Goal: Task Accomplishment & Management: Use online tool/utility

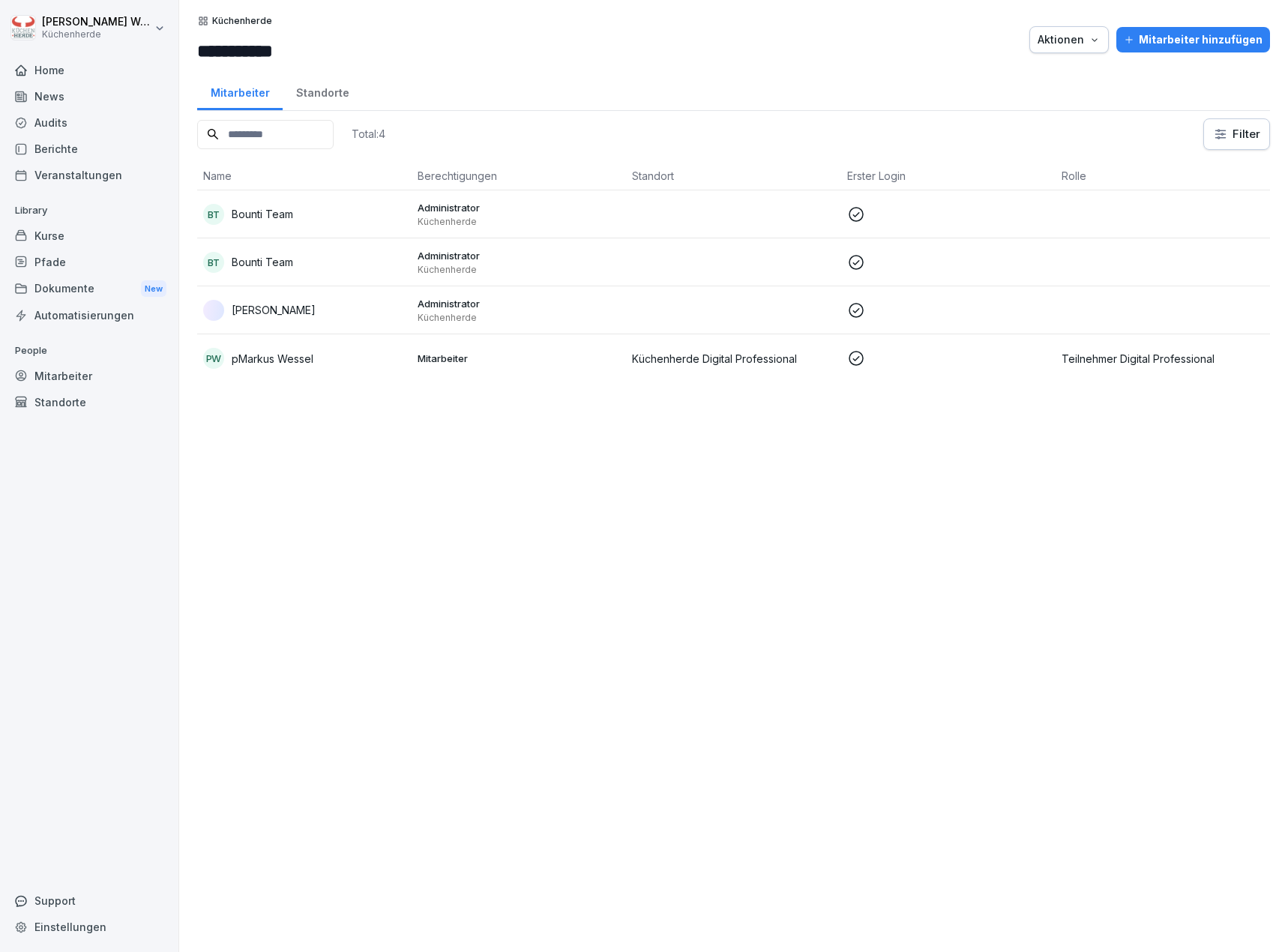
click at [84, 236] on div "Kurse" at bounding box center [89, 236] width 164 height 26
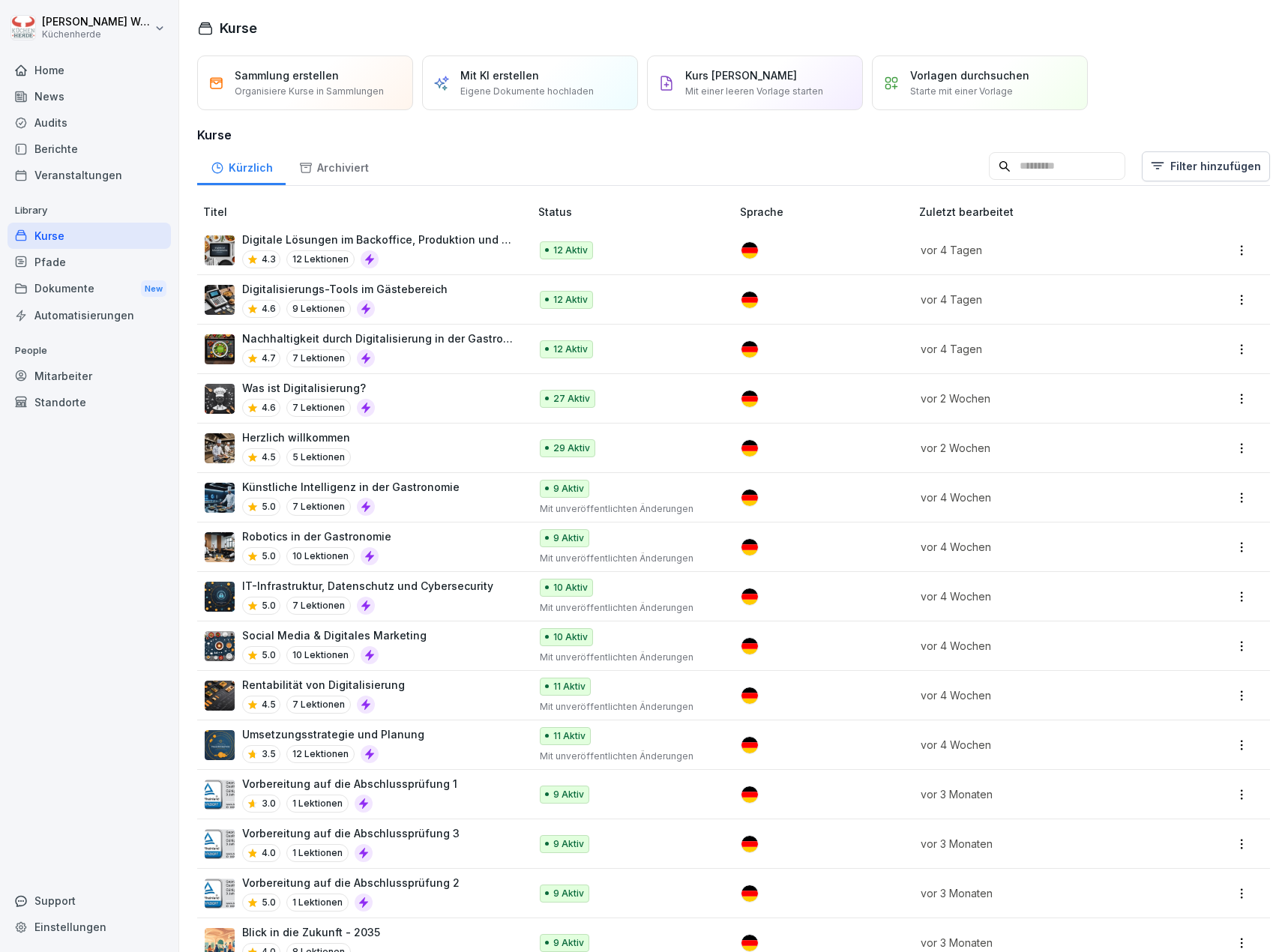
click at [556, 98] on p "Eigene Dokumente hochladen" at bounding box center [527, 92] width 134 height 14
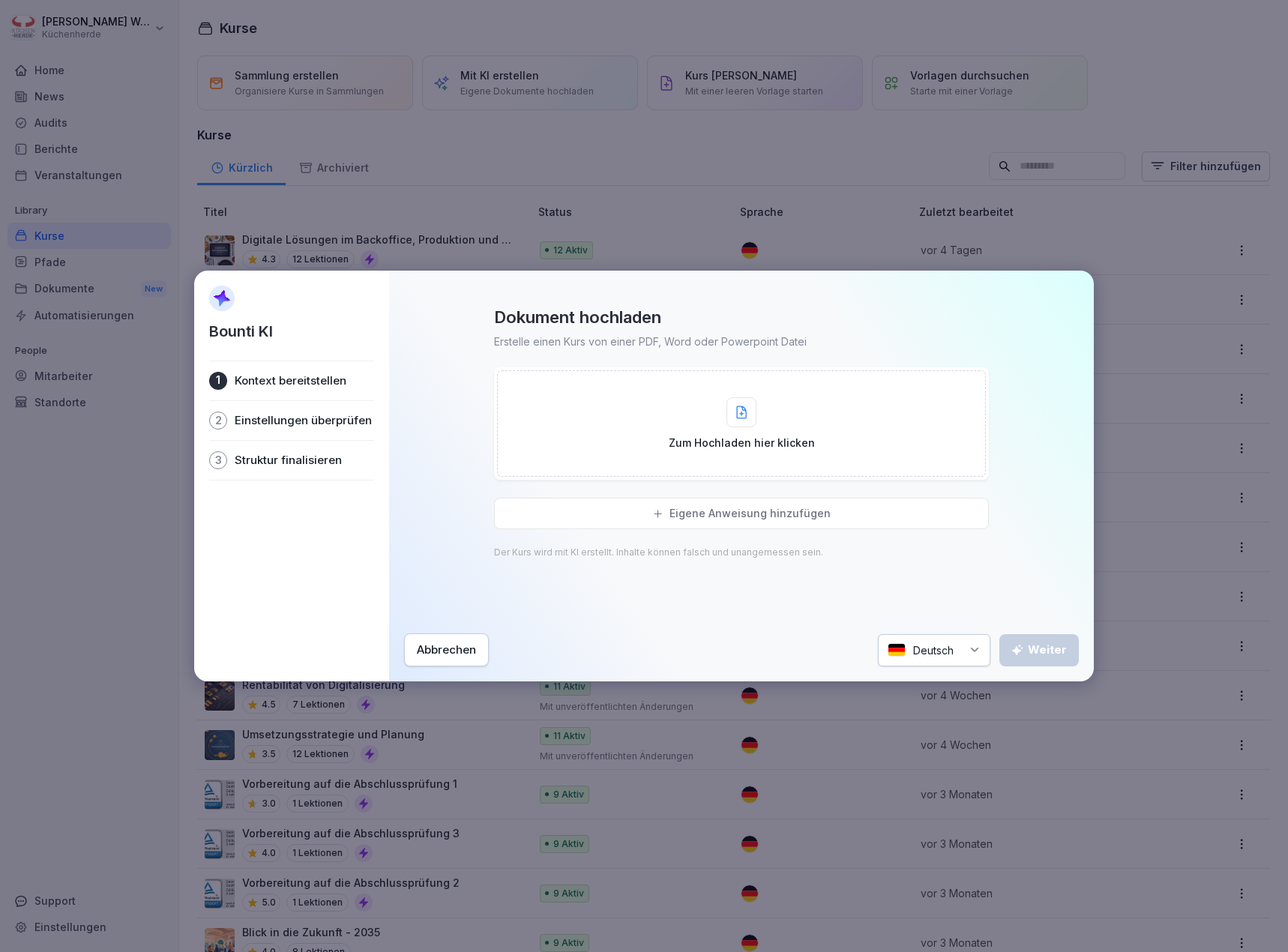
click at [587, 435] on div "Zum Hochladen hier klicken" at bounding box center [741, 423] width 489 height 107
click at [686, 519] on p "Eigene Anweisung hinzufügen" at bounding box center [750, 514] width 161 height 14
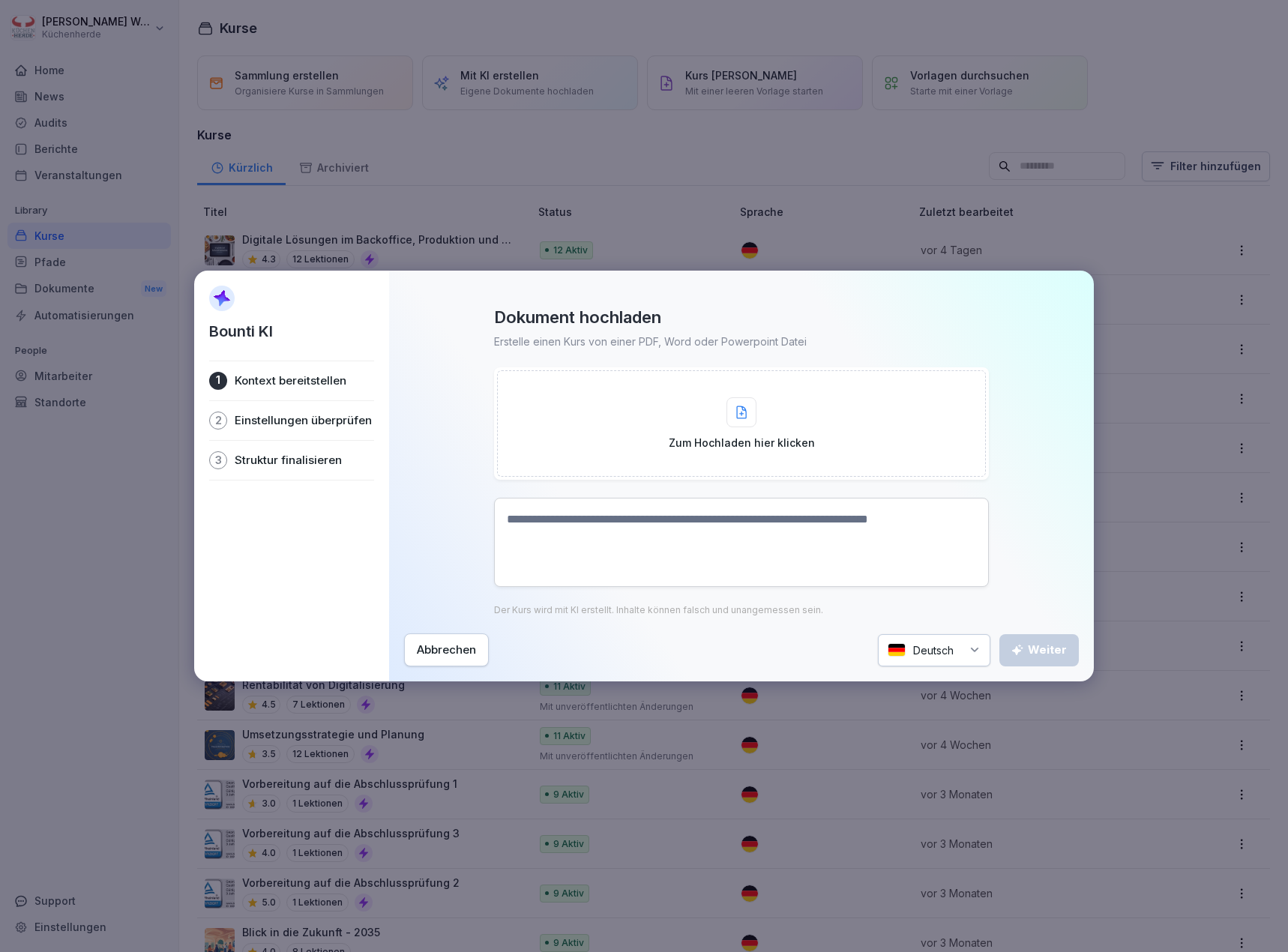
click at [686, 519] on textarea at bounding box center [741, 542] width 495 height 89
paste textarea "**********"
type textarea "**********"
click at [1036, 652] on div "Weiter" at bounding box center [1039, 650] width 56 height 17
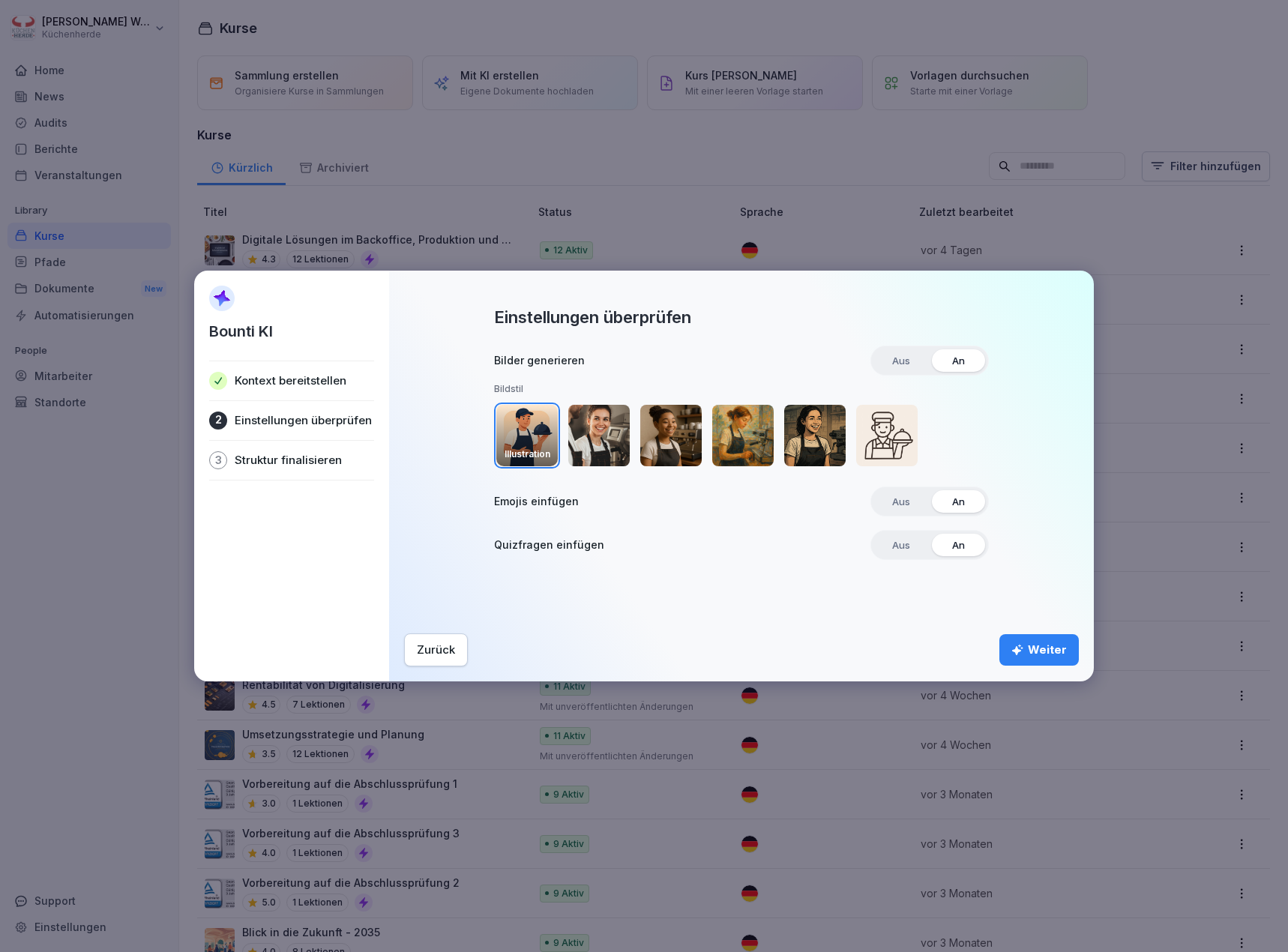
click at [505, 431] on img "button" at bounding box center [527, 435] width 62 height 62
click at [1051, 653] on div "Weiter" at bounding box center [1039, 650] width 56 height 17
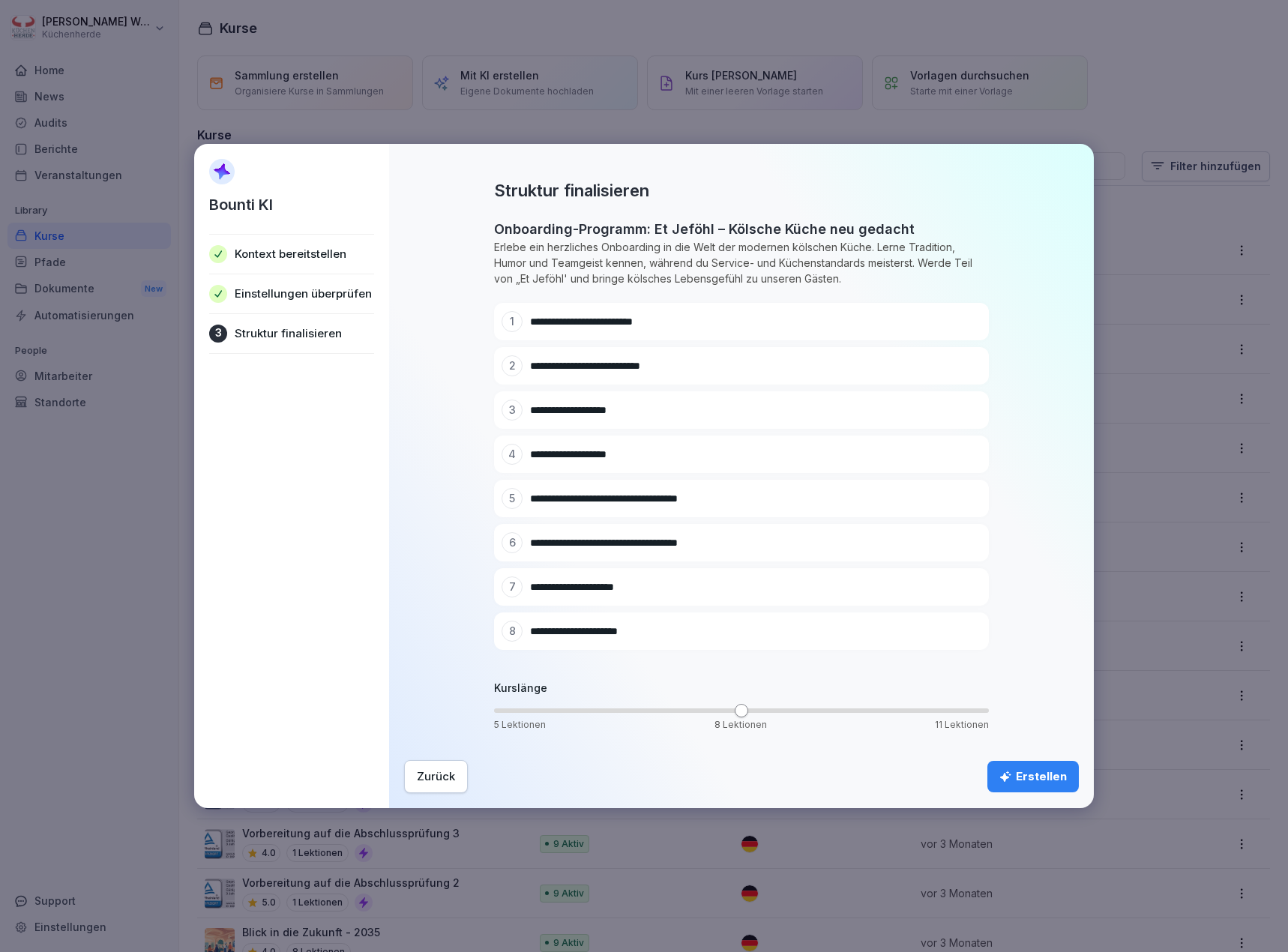
click at [1037, 773] on div "Erstellen" at bounding box center [1033, 776] width 68 height 17
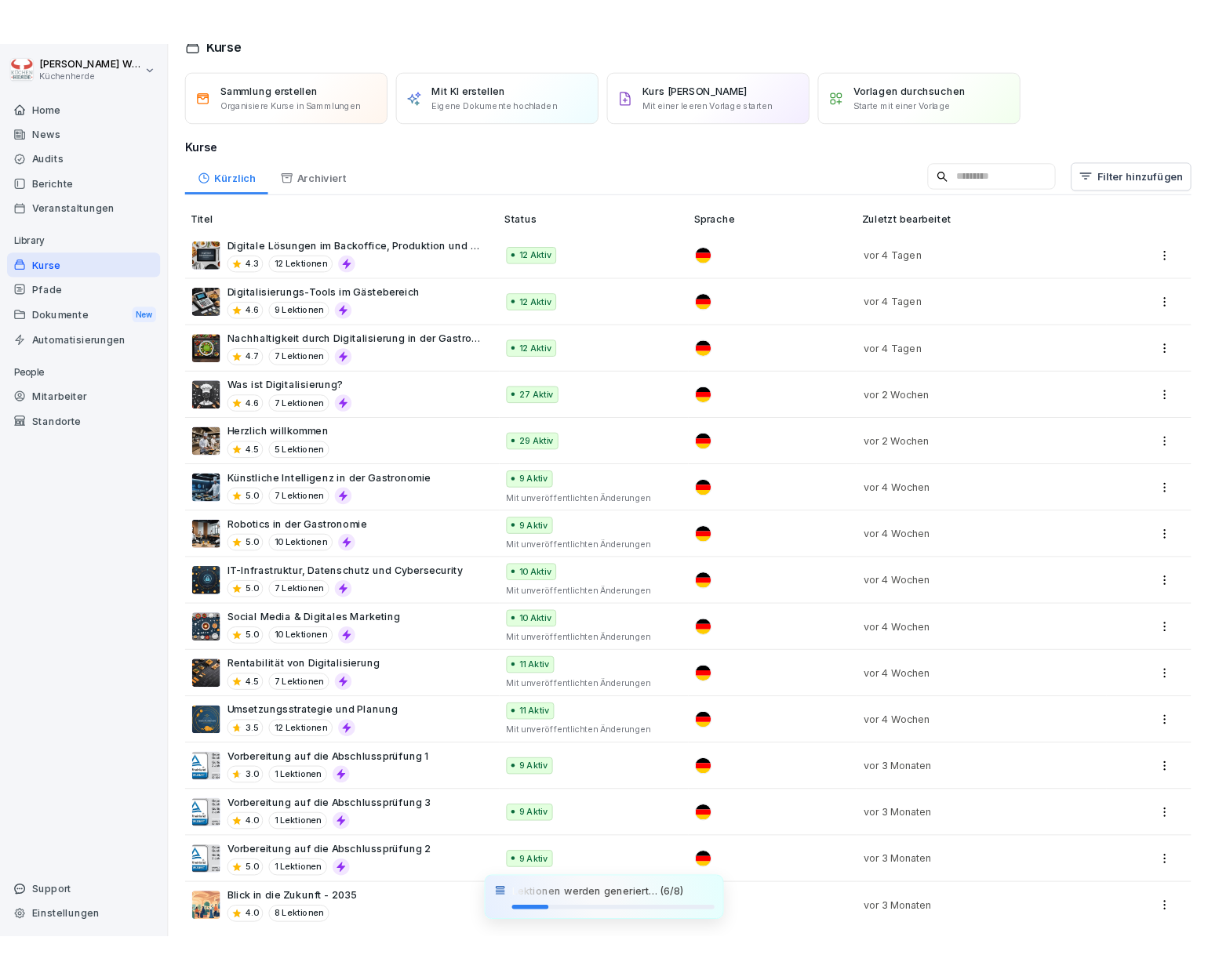
scroll to position [40, 0]
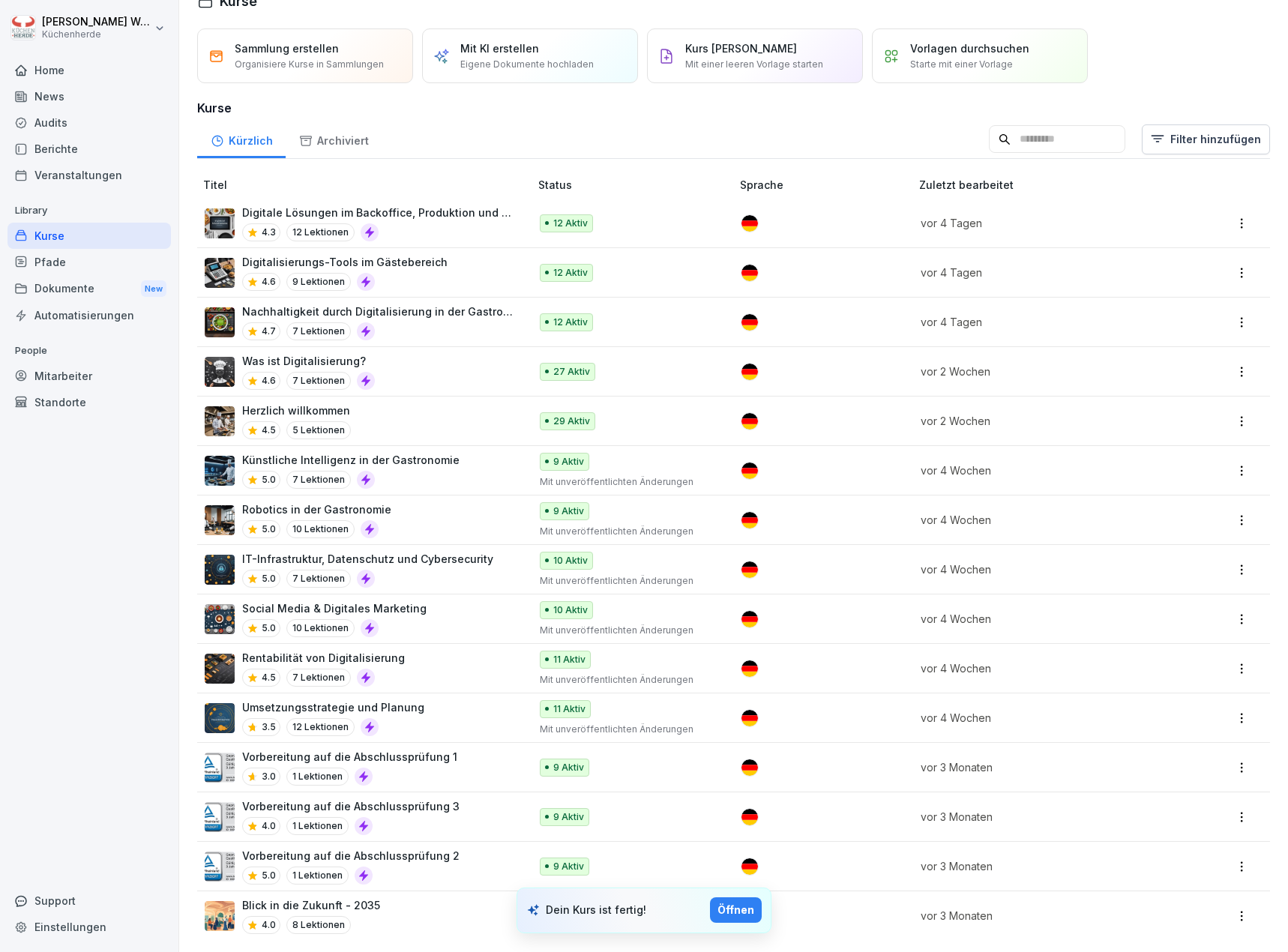
click at [744, 911] on div "Öffnen" at bounding box center [736, 910] width 37 height 17
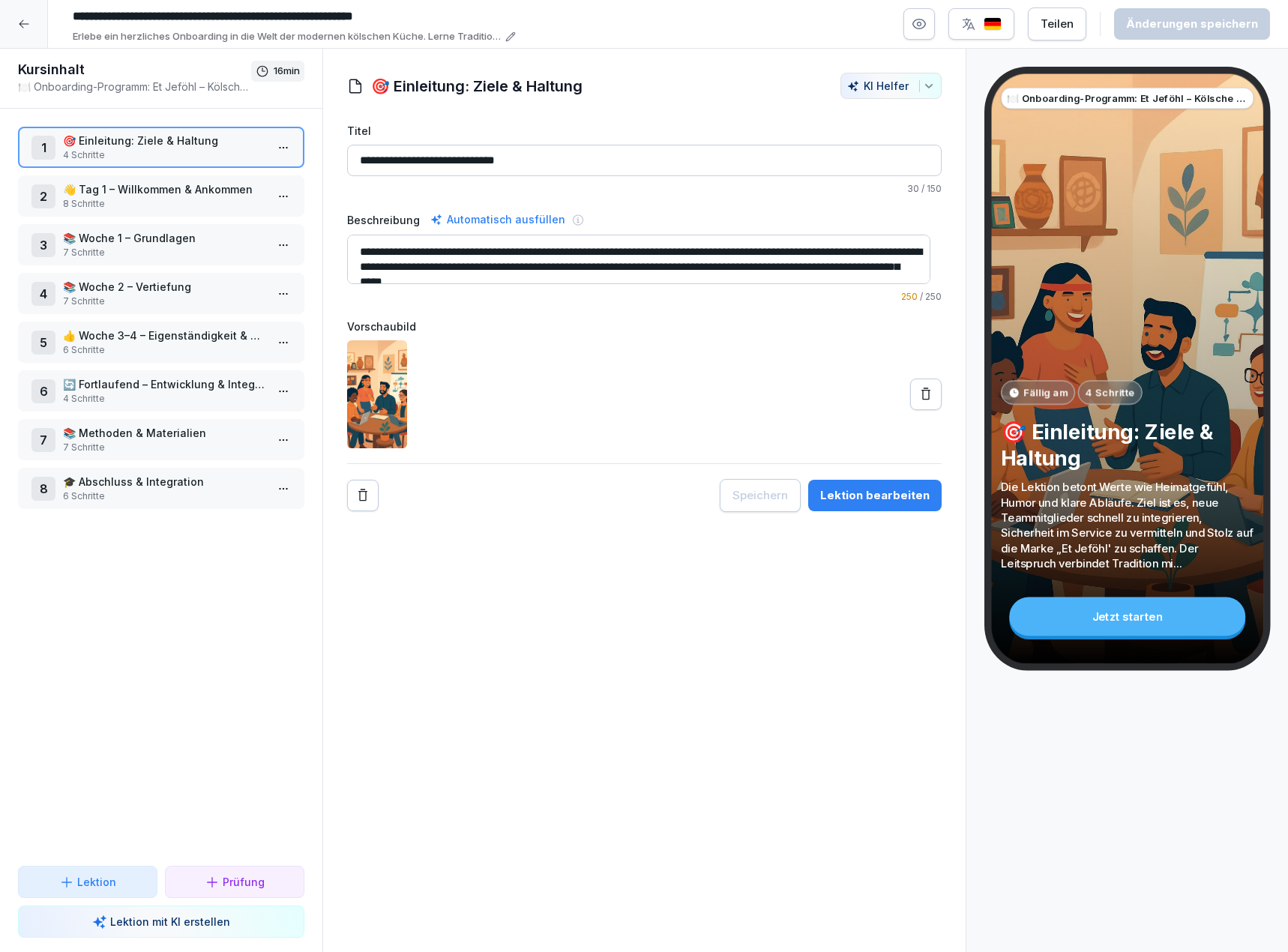
click at [641, 346] on div at bounding box center [644, 394] width 595 height 108
click at [862, 508] on button "Lektion bearbeiten" at bounding box center [875, 496] width 134 height 32
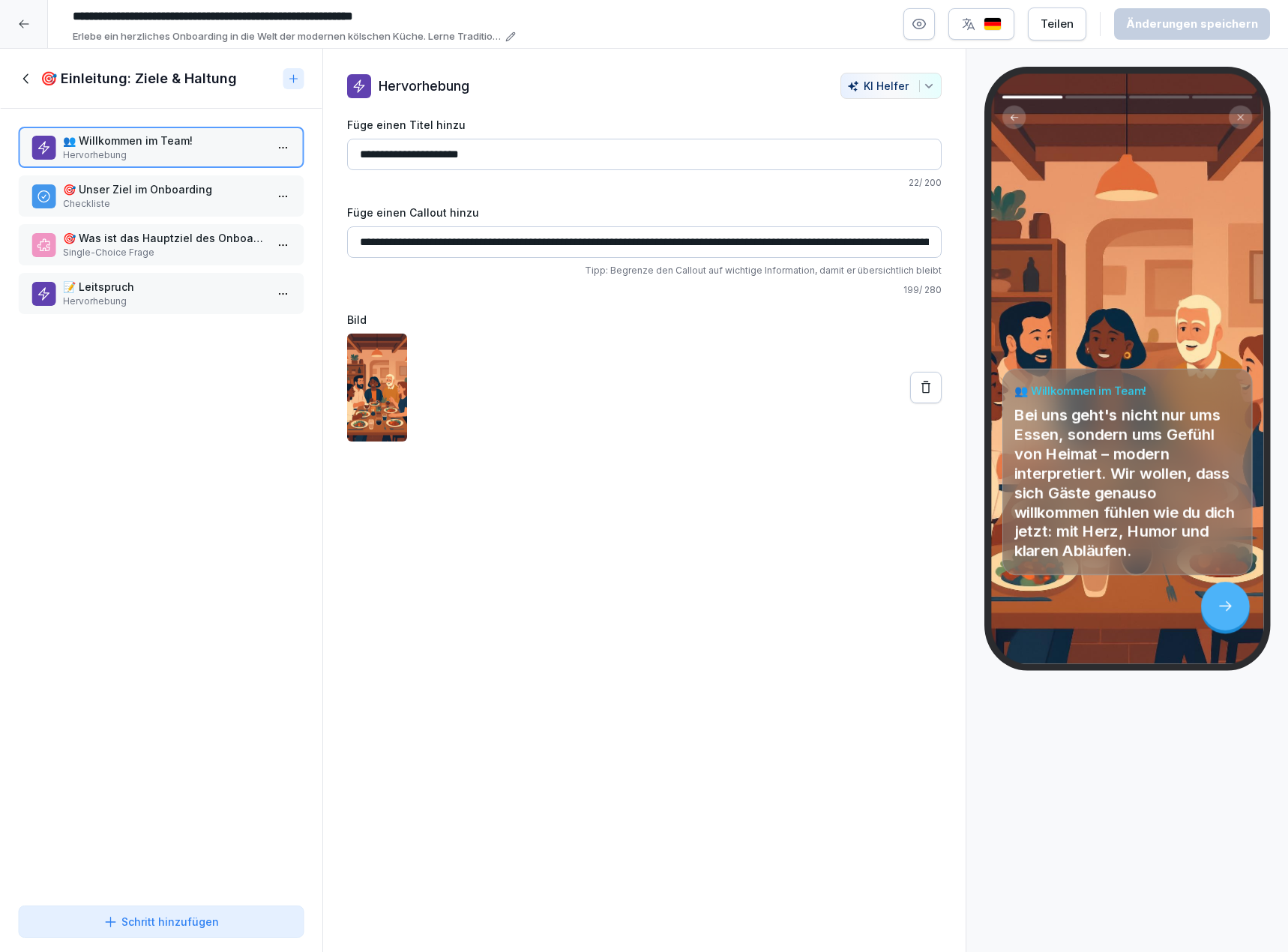
click at [195, 212] on div "🎯 Unser Ziel im Onboarding Checkliste" at bounding box center [161, 196] width 286 height 41
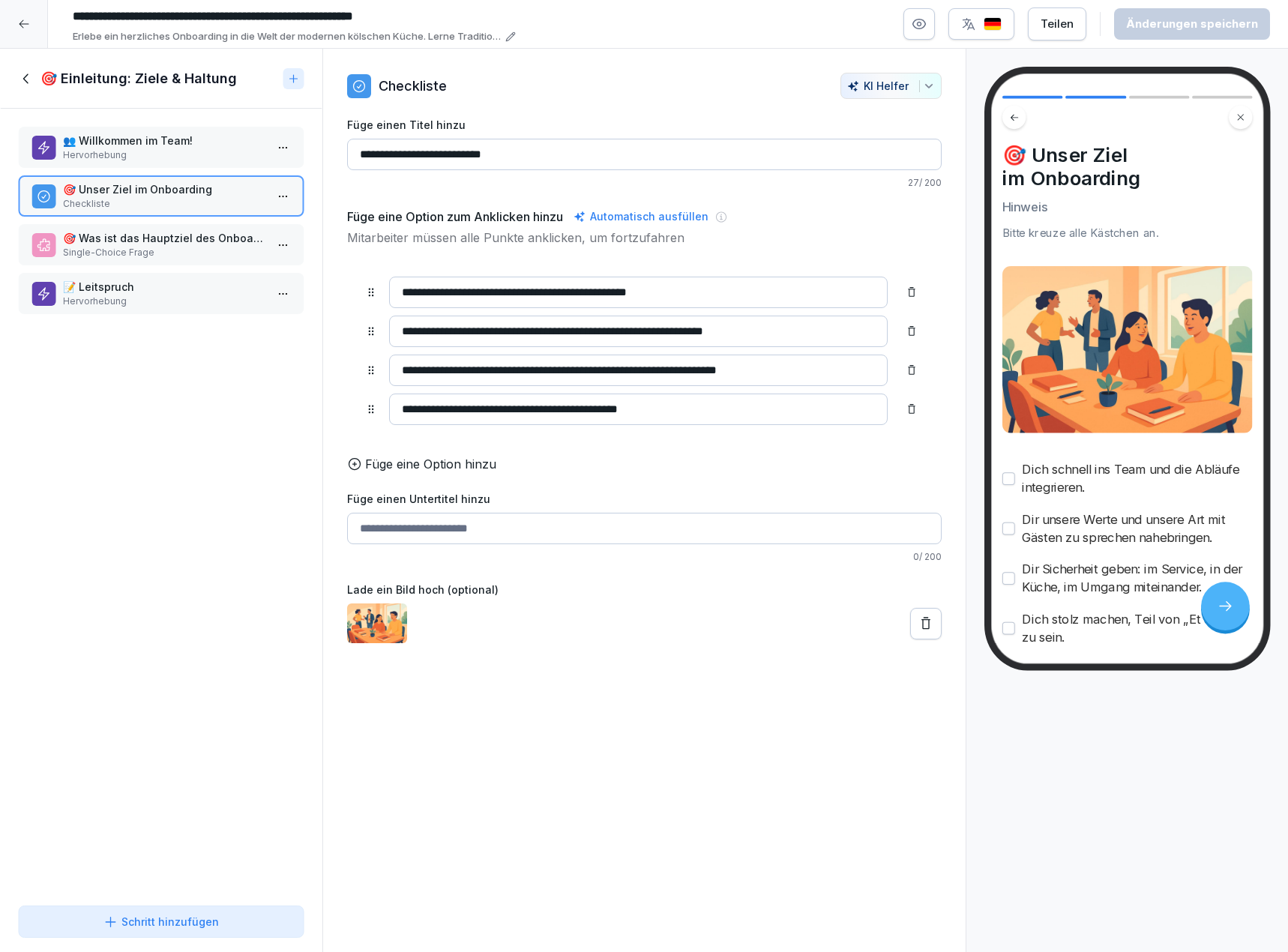
click at [101, 255] on p "Single-Choice Frage" at bounding box center [164, 252] width 203 height 14
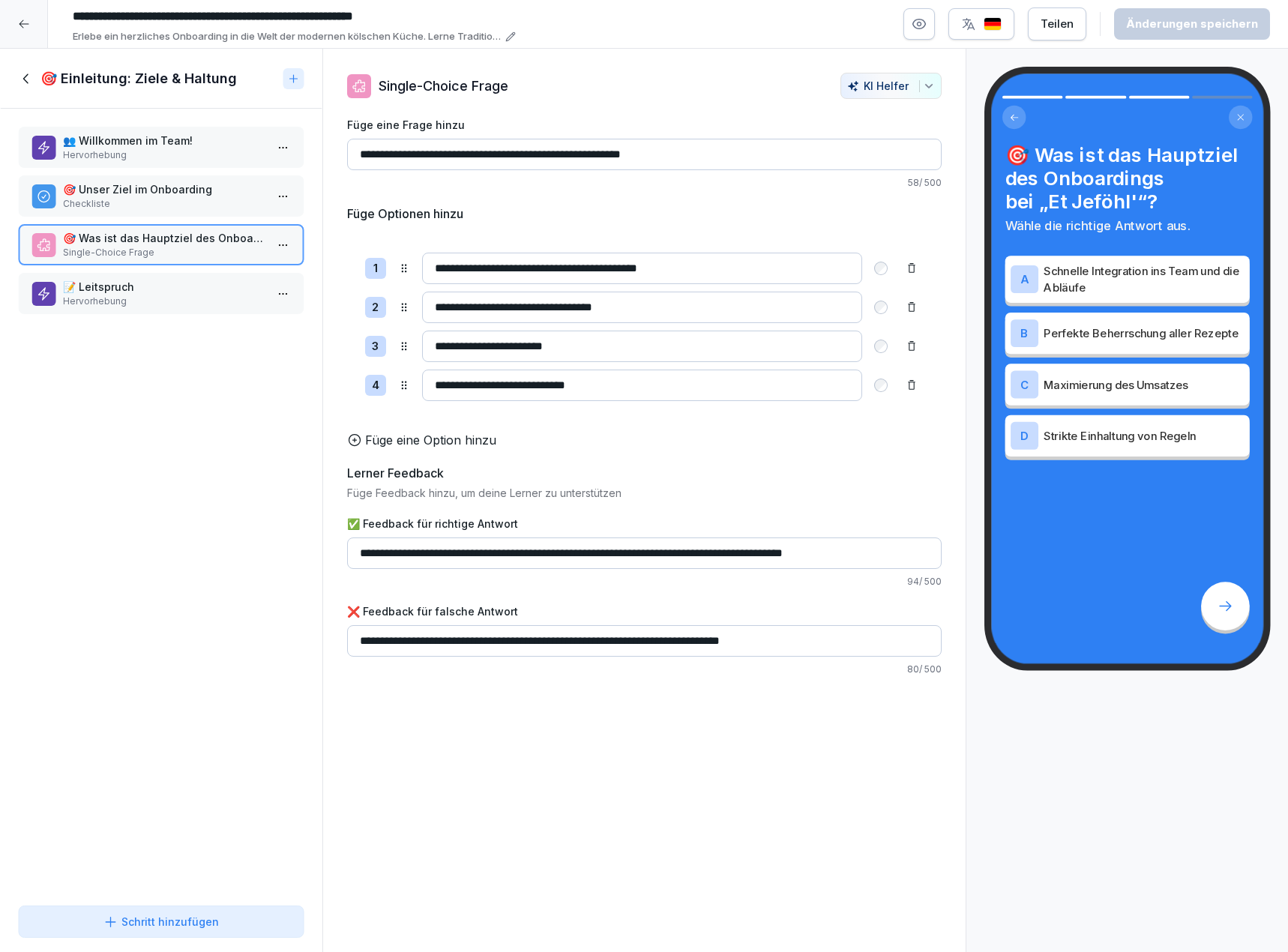
click at [125, 279] on p "📝 Leitspruch" at bounding box center [164, 286] width 203 height 16
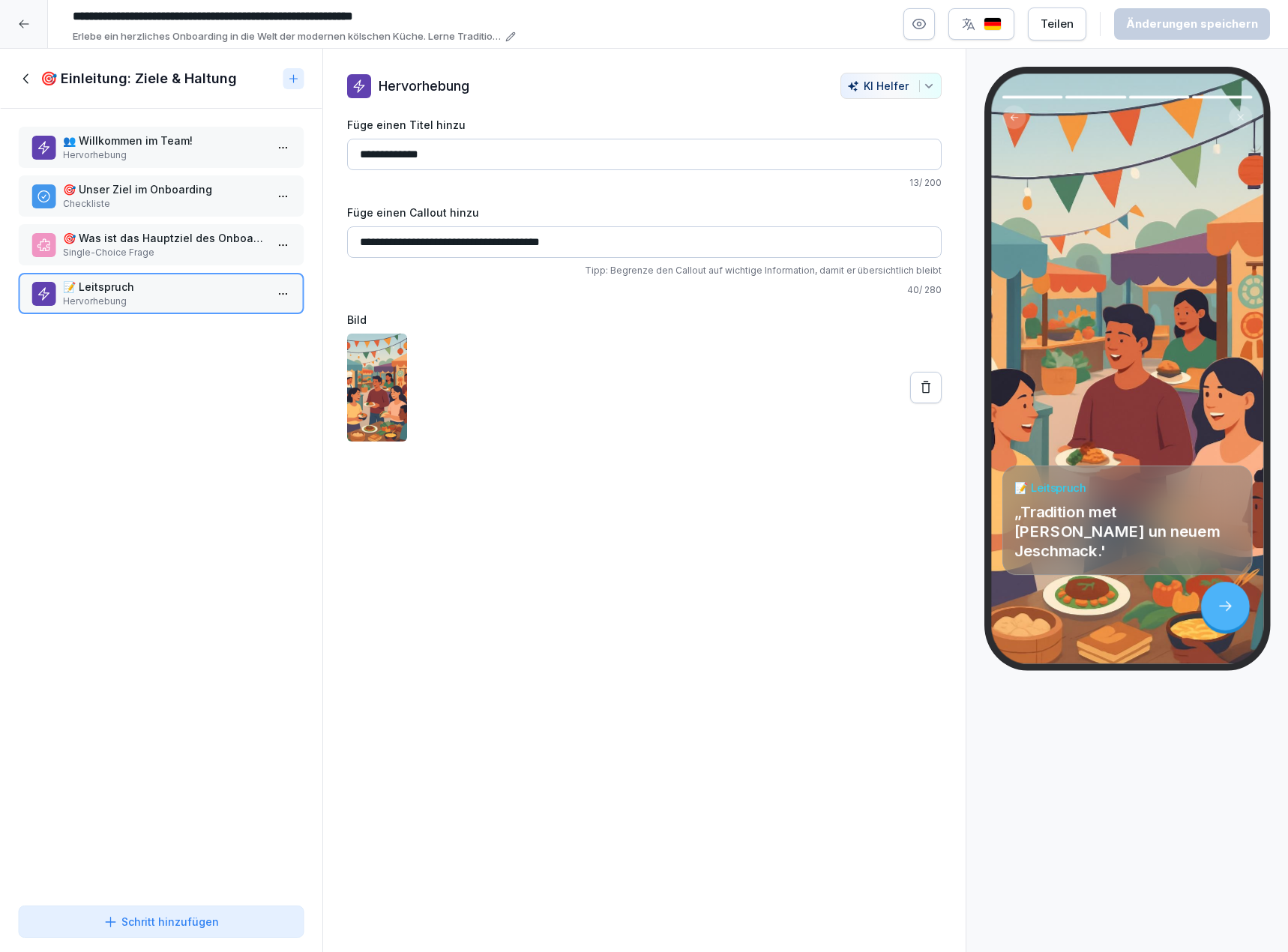
click at [24, 80] on icon at bounding box center [26, 79] width 17 height 17
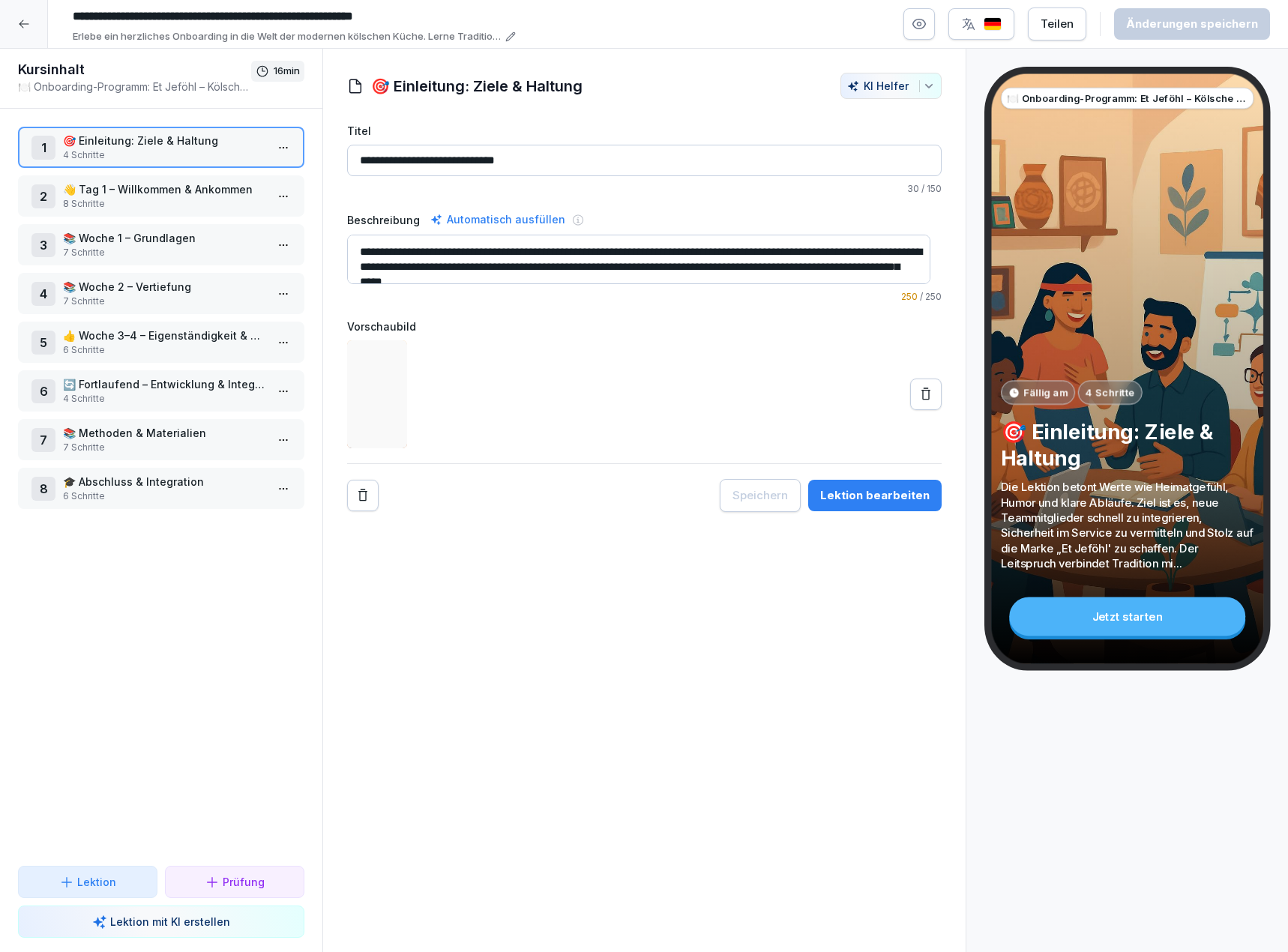
click at [99, 185] on p "👋 Tag 1 – Willkommen & Ankommen" at bounding box center [164, 189] width 203 height 16
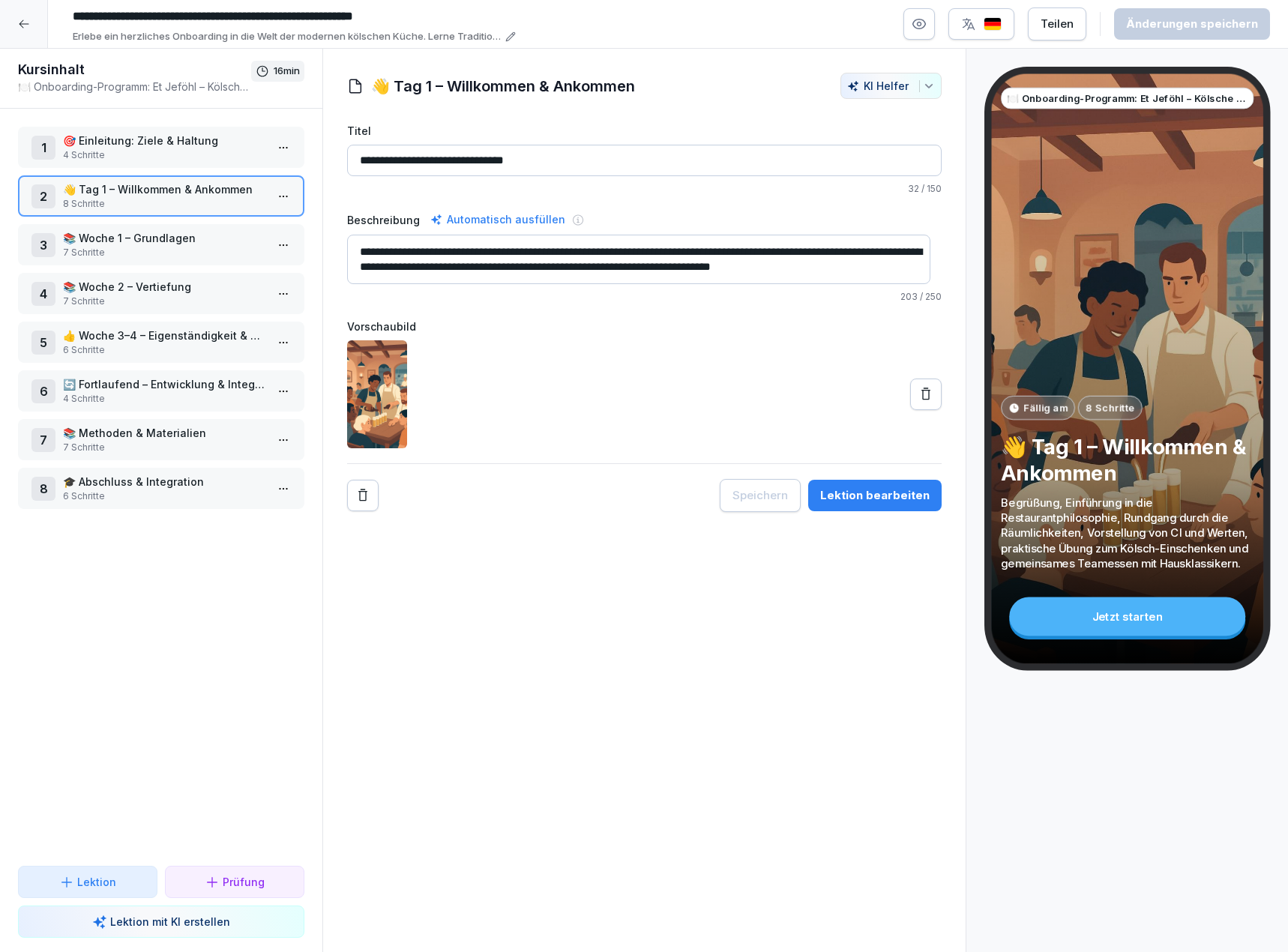
click at [893, 503] on div "Lektion bearbeiten" at bounding box center [875, 496] width 110 height 17
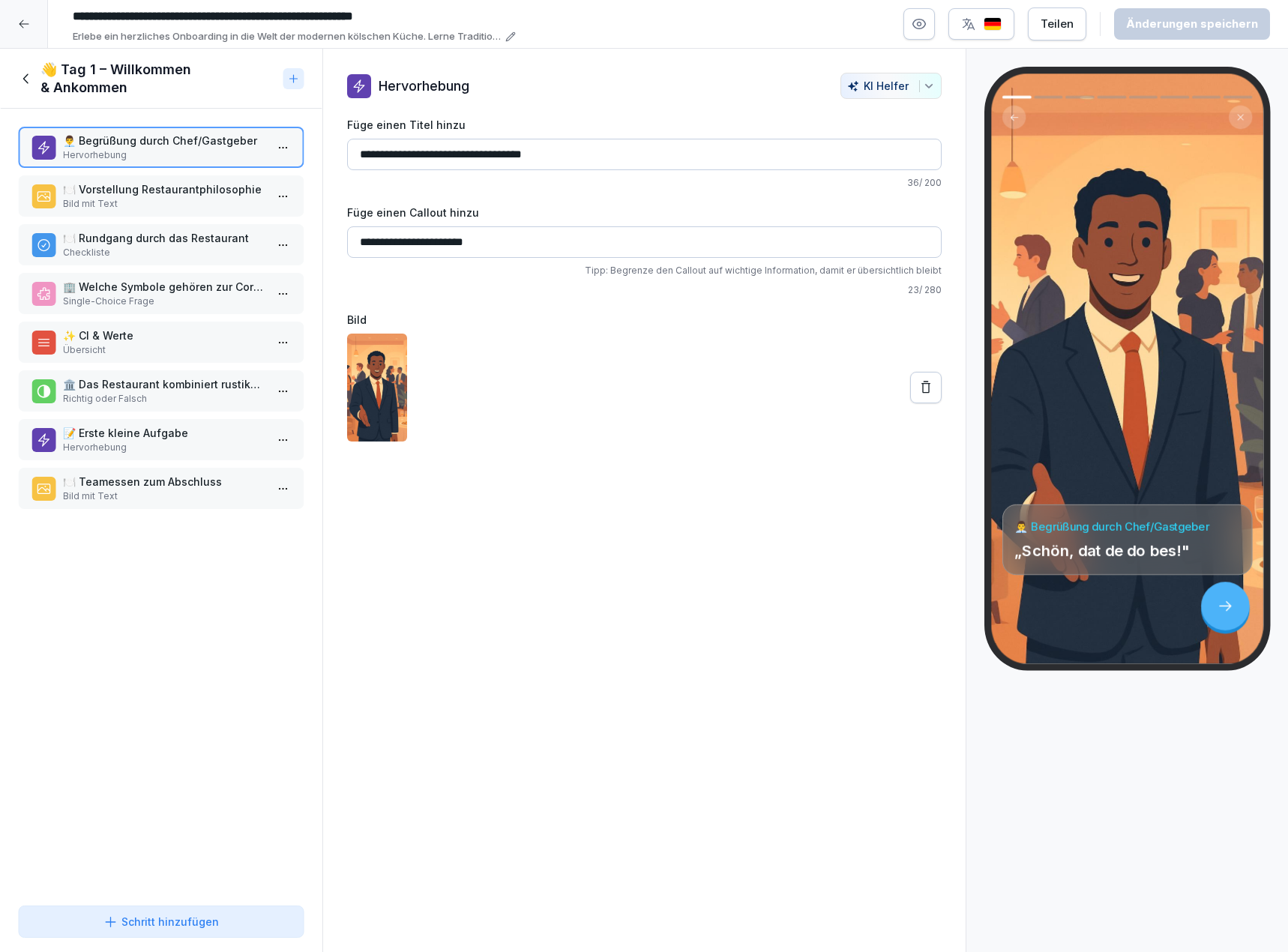
click at [132, 190] on p "🍽️ Vorstellung Restaurantphilosophie" at bounding box center [164, 189] width 203 height 16
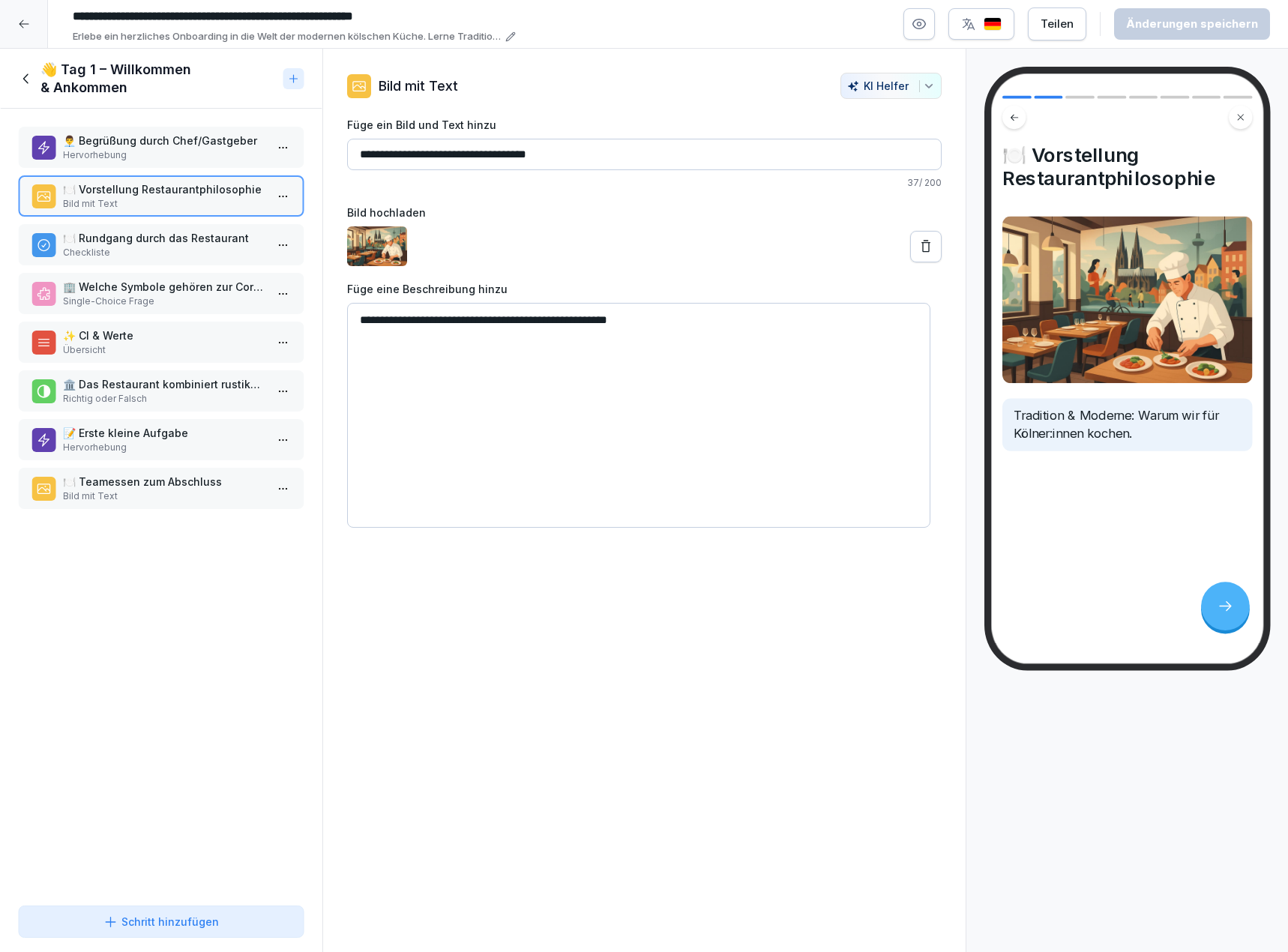
click at [132, 225] on div "🍽️ Rundgang durch das Restaurant Checkliste" at bounding box center [161, 245] width 286 height 41
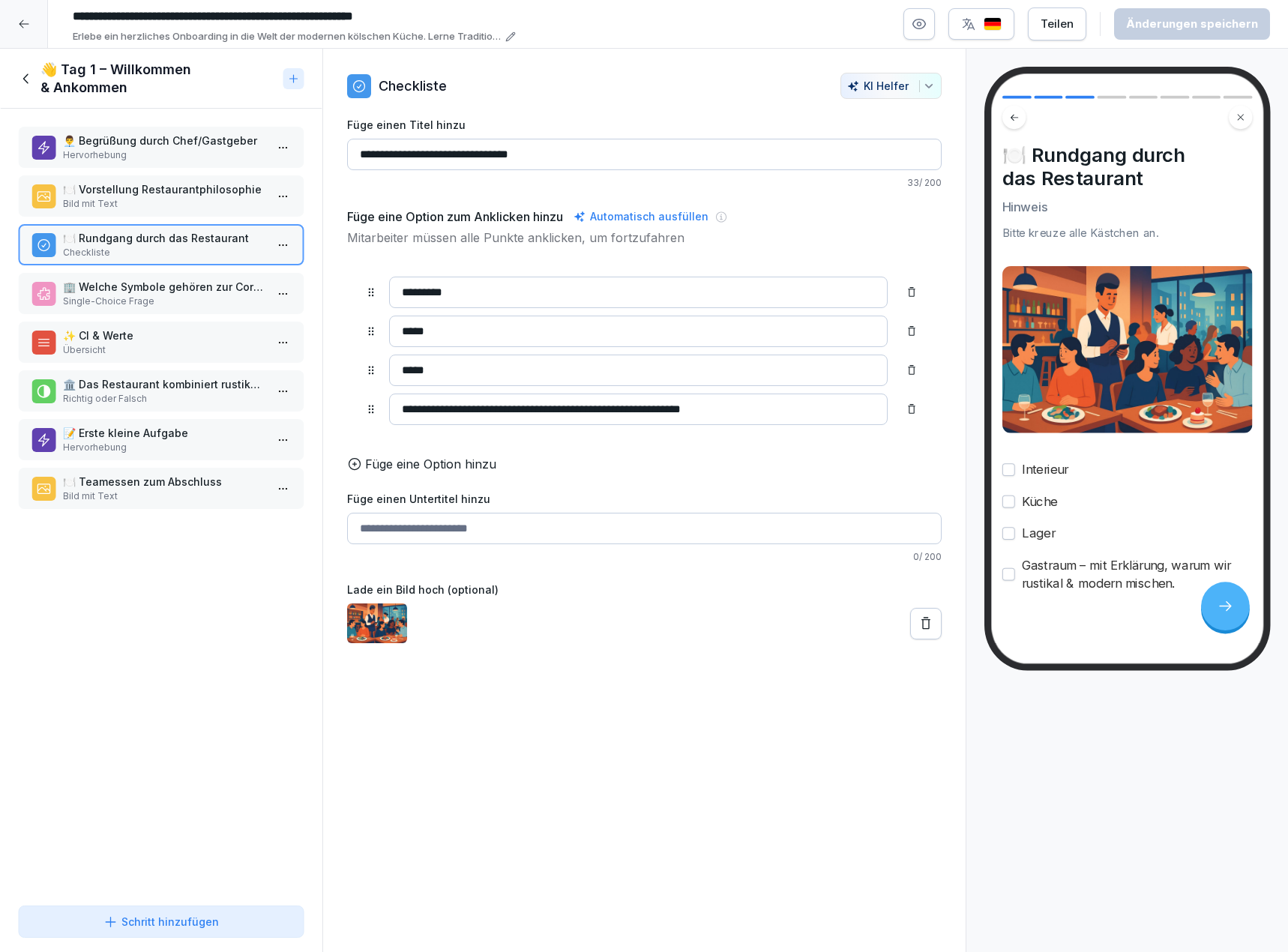
click at [140, 294] on p "🏢 Welche Symbole gehören zur Corporate Identity (CI) des Restaurants?" at bounding box center [164, 286] width 203 height 16
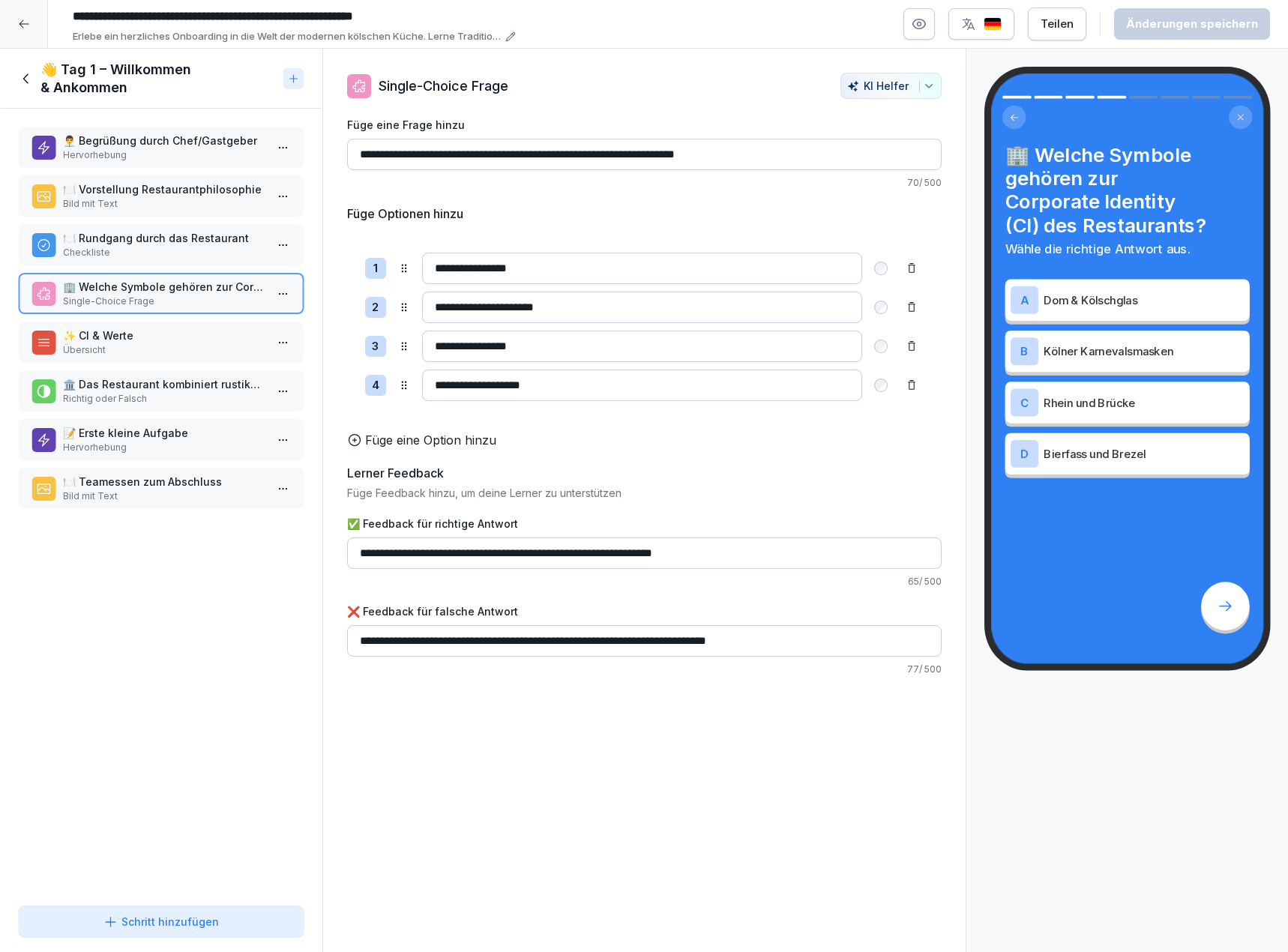
click at [186, 341] on p "✨ CI & Werte" at bounding box center [164, 335] width 203 height 16
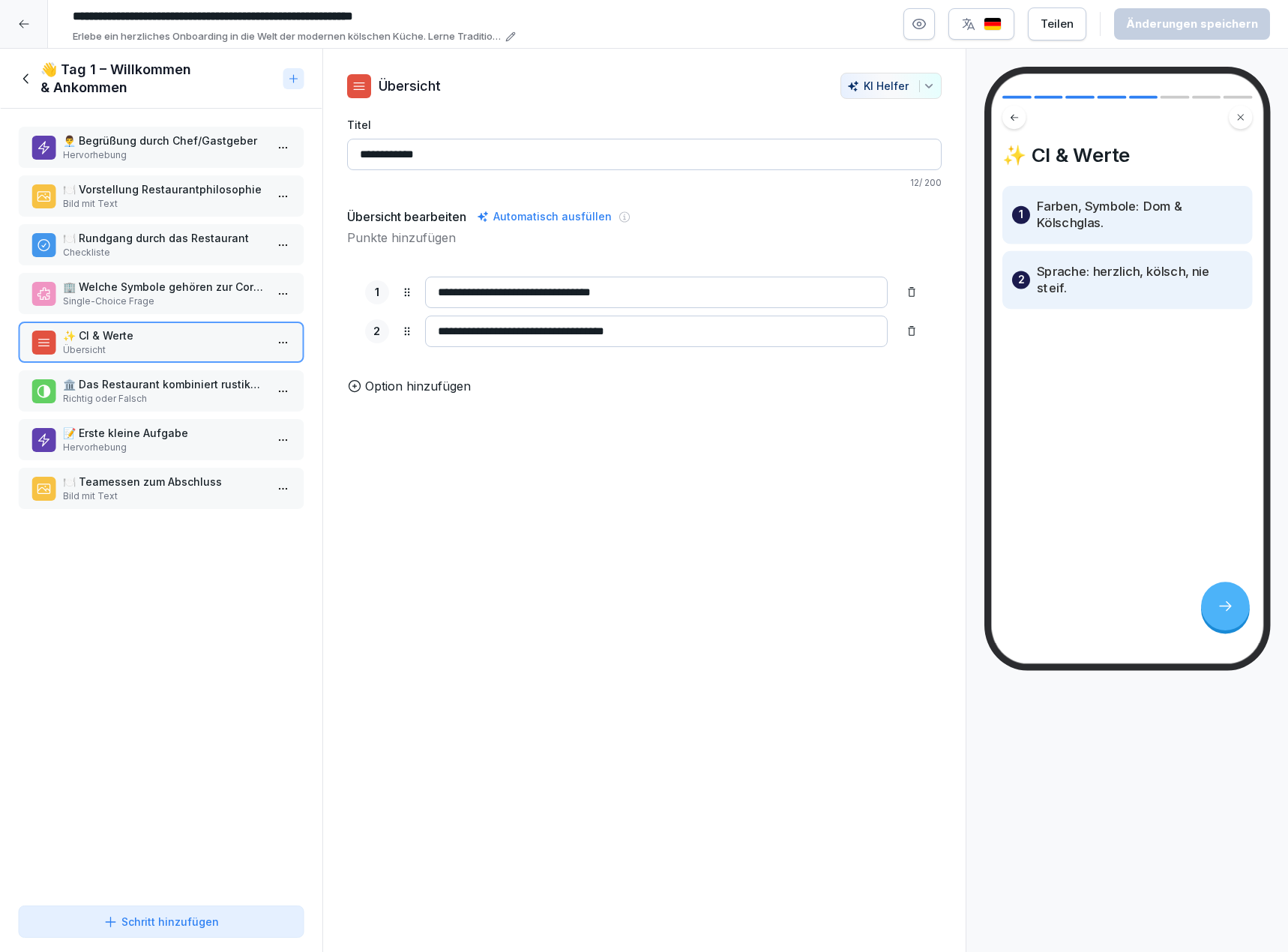
click at [188, 381] on p "🏛️ Das Restaurant kombiniert rustikalen und modernen Stil im Interieur." at bounding box center [164, 384] width 203 height 16
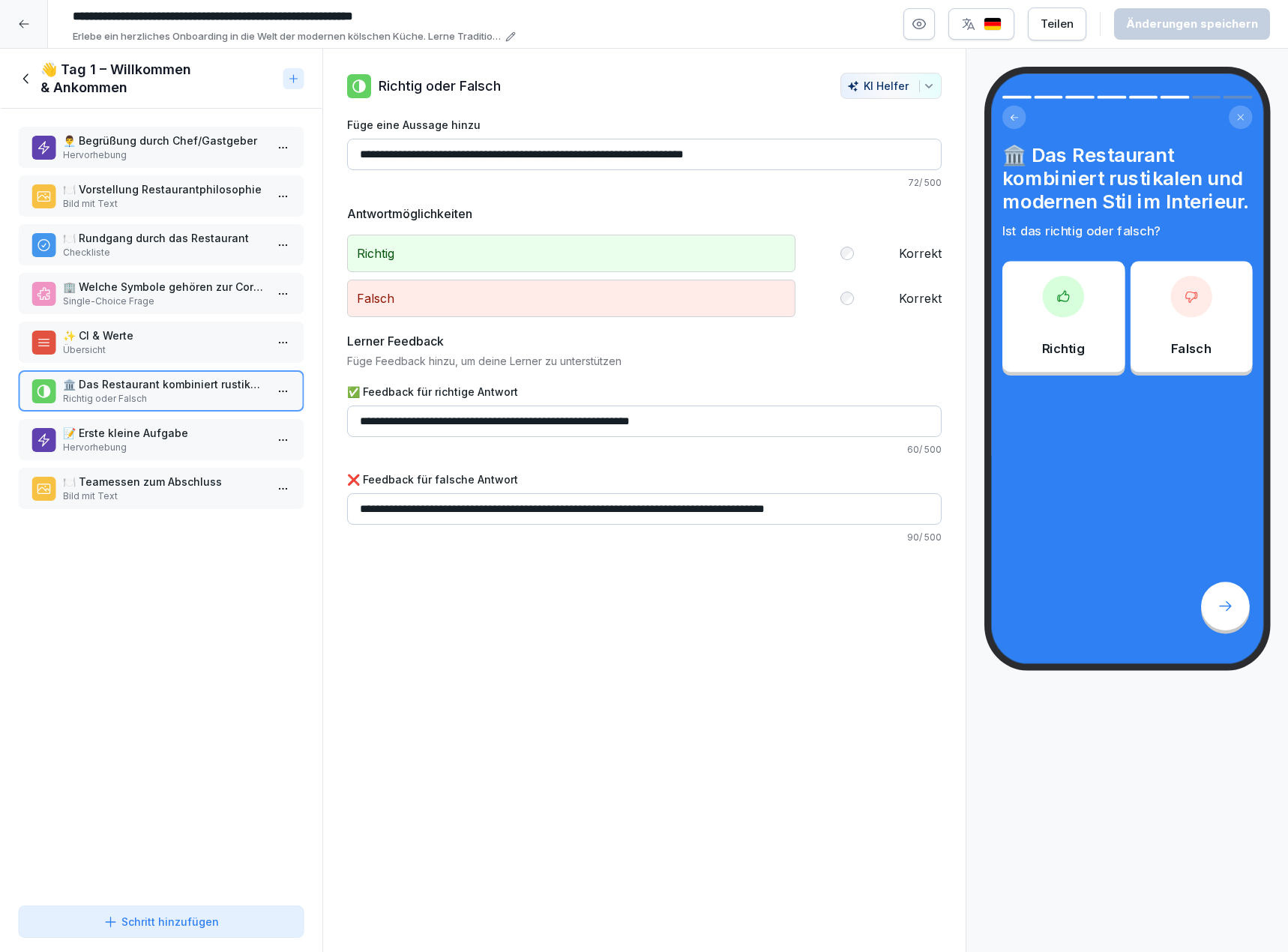
click at [172, 421] on div "📝 Erste kleine Aufgabe Hervorhebung" at bounding box center [161, 439] width 286 height 41
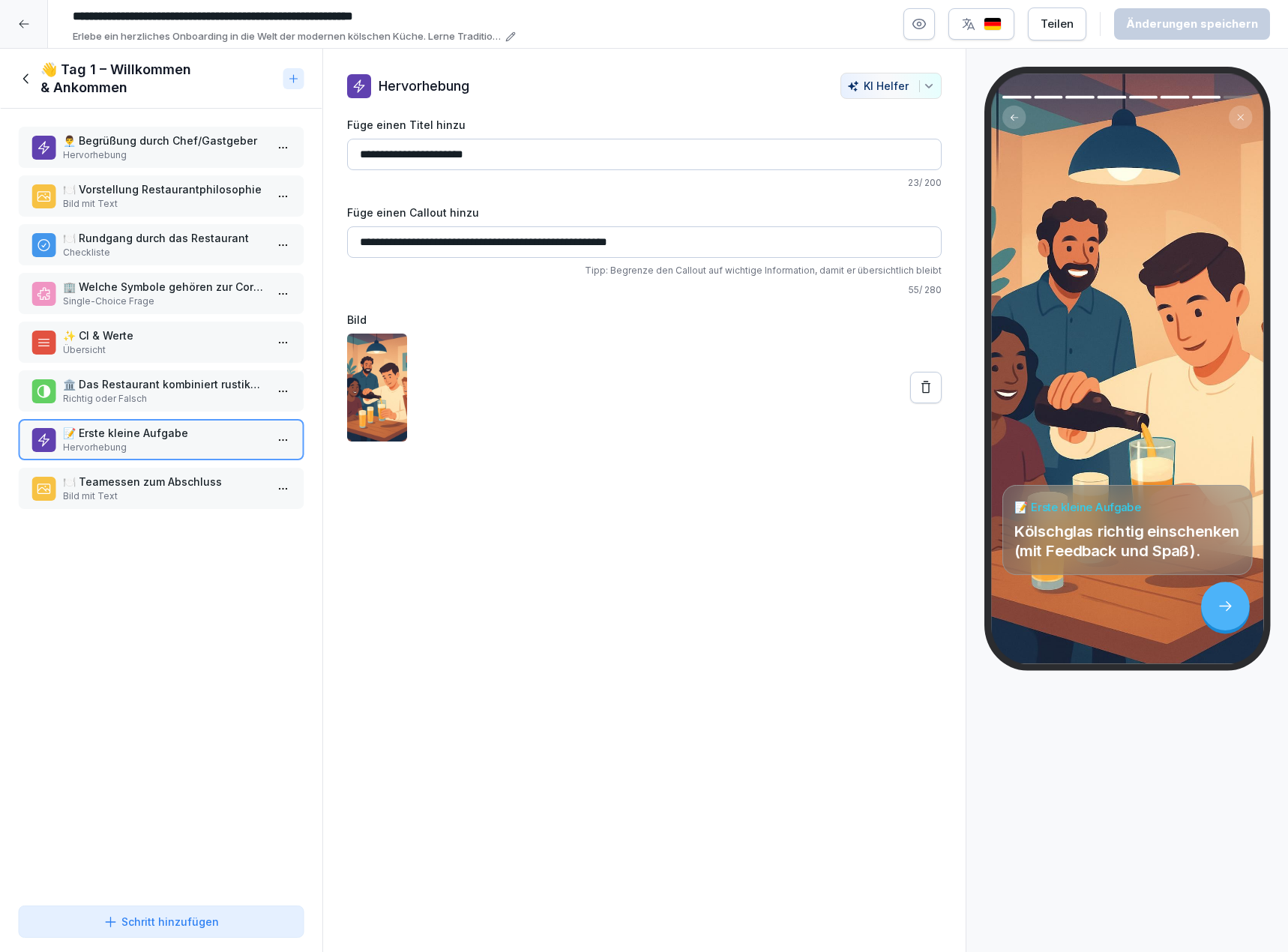
click at [19, 91] on div "👋 Tag 1 – Willkommen & Ankommen" at bounding box center [147, 79] width 259 height 36
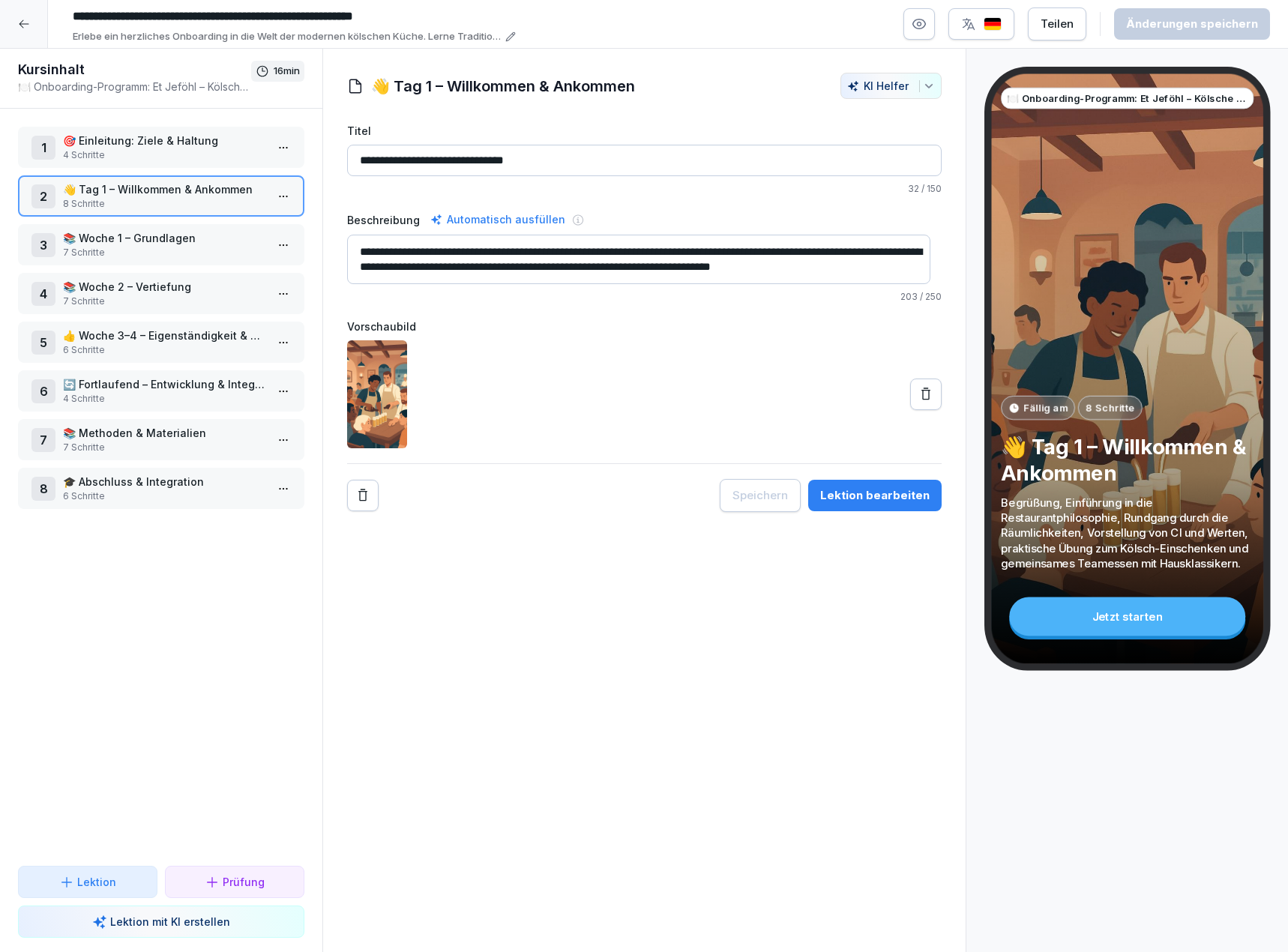
click at [574, 671] on div "**********" at bounding box center [644, 501] width 644 height 904
click at [26, 26] on icon at bounding box center [24, 24] width 12 height 12
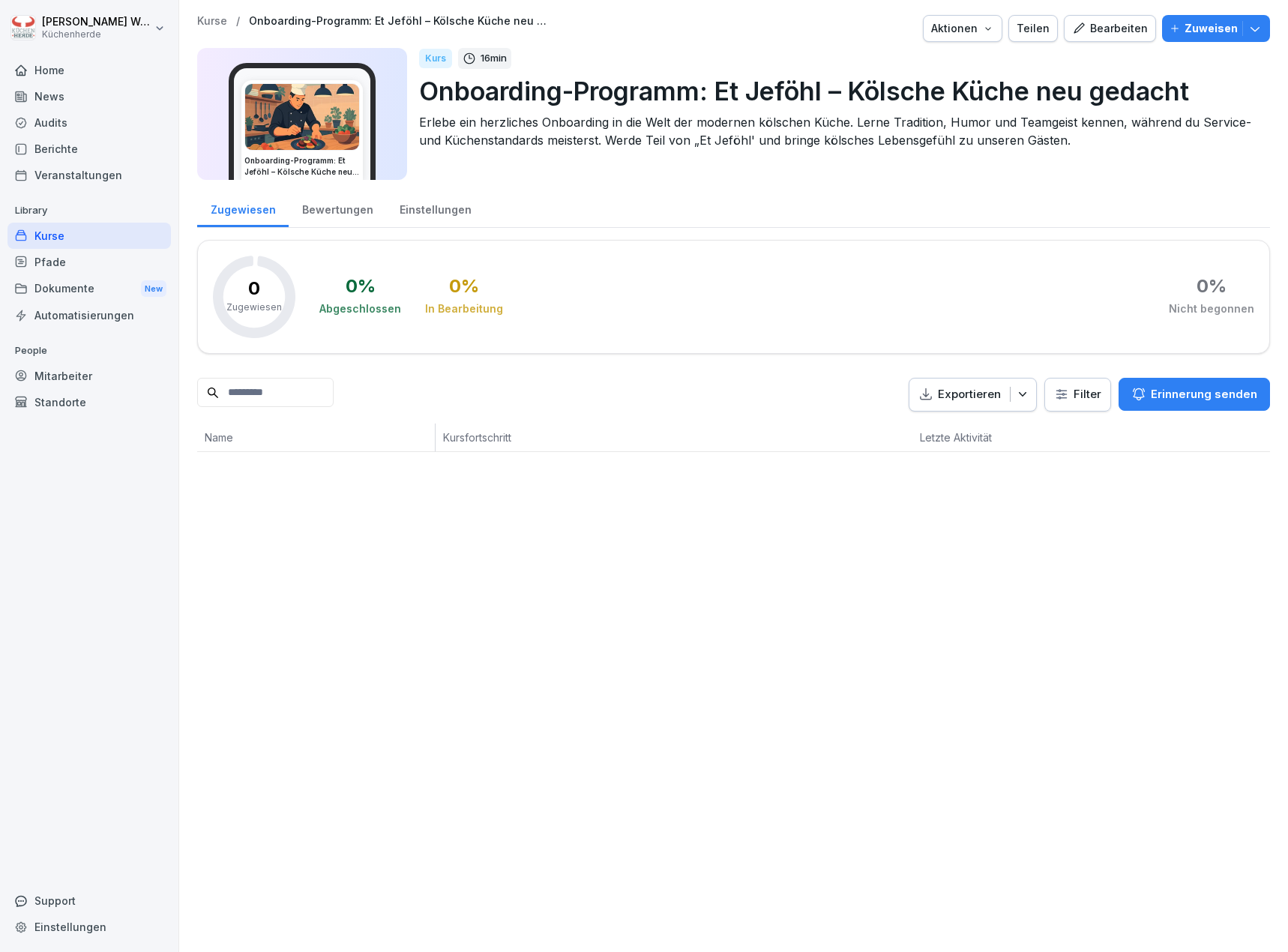
click at [66, 215] on p "Library" at bounding box center [89, 211] width 164 height 24
click at [63, 235] on div "Kurse" at bounding box center [89, 236] width 164 height 26
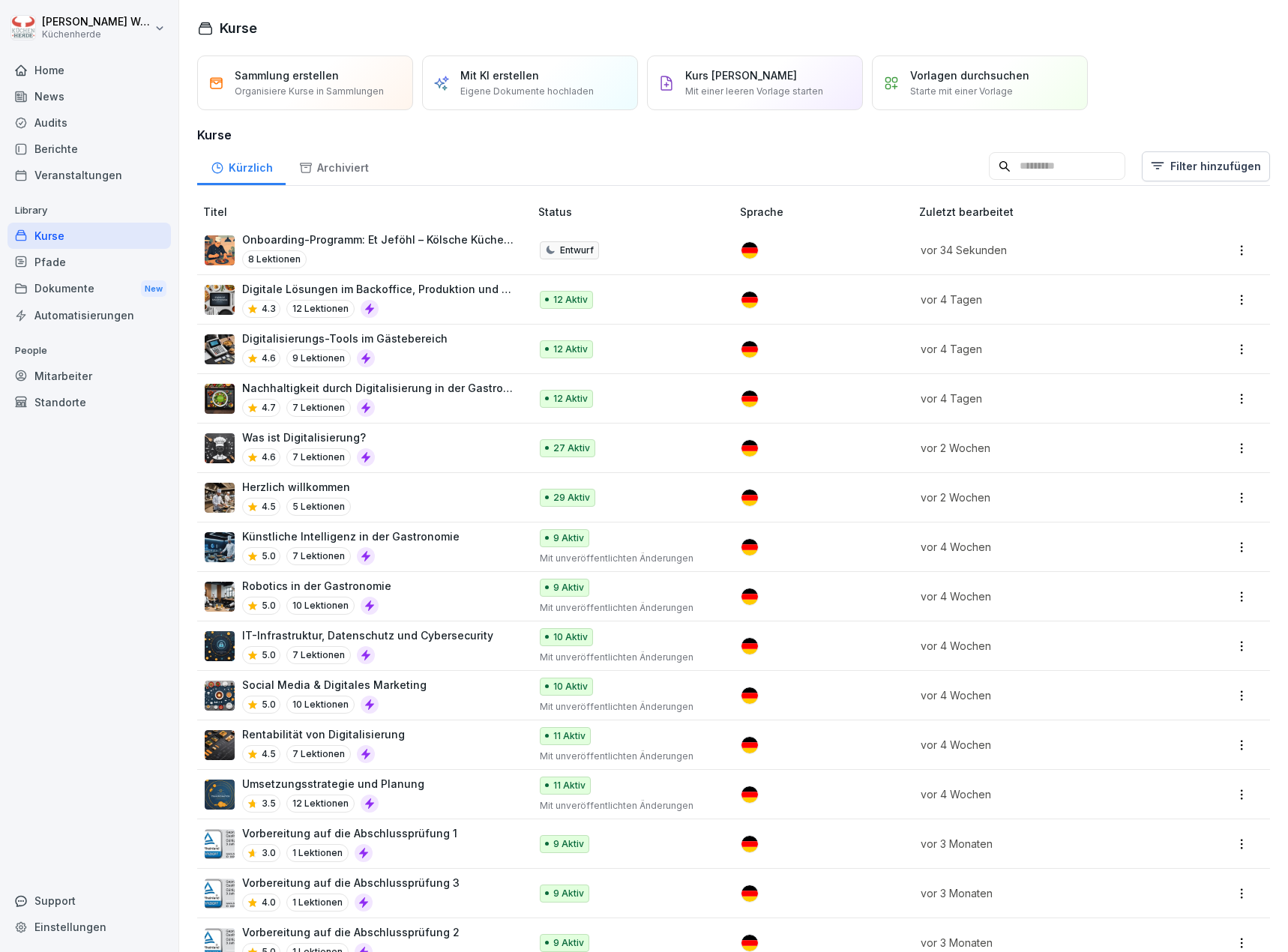
click at [1237, 251] on html "[PERSON_NAME] Küchenherde Home News Audits Berichte Veranstaltungen Library Kur…" at bounding box center [644, 476] width 1288 height 952
click at [1157, 203] on html "[PERSON_NAME] Küchenherde Home News Audits Berichte Veranstaltungen Library Kur…" at bounding box center [644, 476] width 1288 height 952
click at [1176, 87] on div "Sammlung erstellen Organisiere Kurse in Sammlungen Mit KI erstellen Eigene Doku…" at bounding box center [734, 83] width 1073 height 55
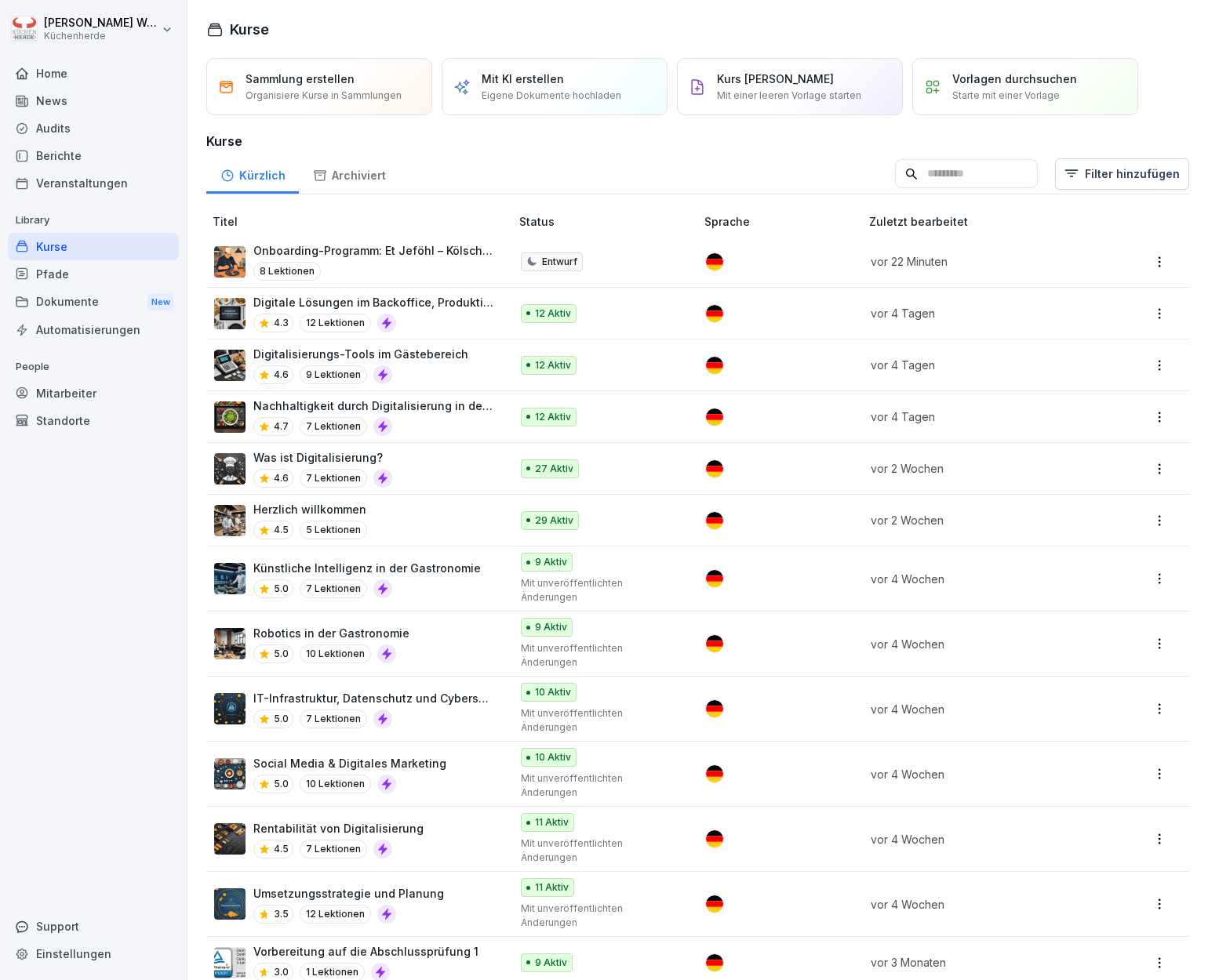
click at [60, 80] on div "Home" at bounding box center [93, 73] width 171 height 27
